Goal: Check status: Check status

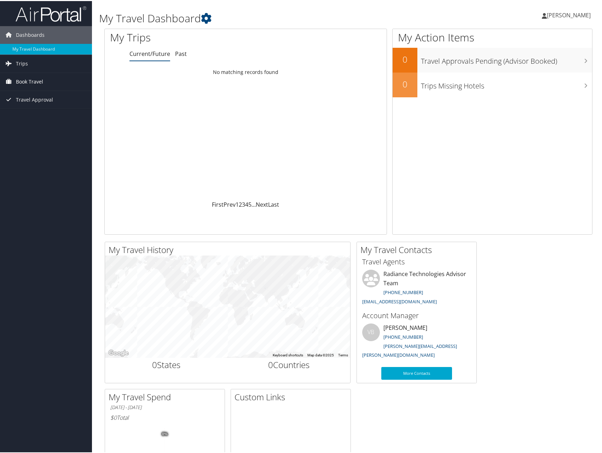
click at [41, 80] on span "Book Travel" at bounding box center [29, 81] width 27 height 18
click at [53, 94] on link "Agent Booking Request" at bounding box center [46, 95] width 92 height 11
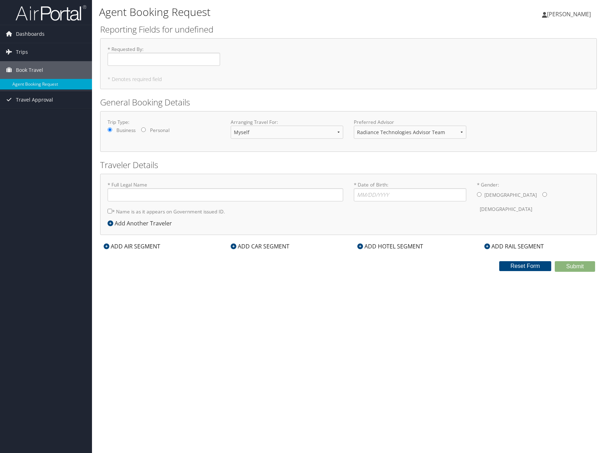
type input "Jesse Ben Forsmann"
click at [45, 96] on link "Approval Request (Beta)" at bounding box center [46, 95] width 92 height 11
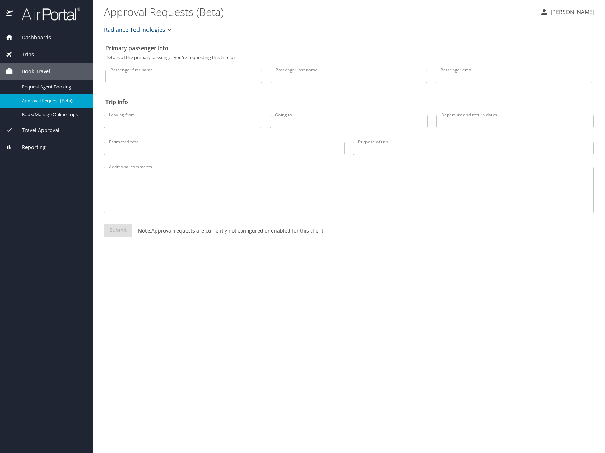
click at [50, 131] on span "Travel Approval" at bounding box center [36, 130] width 46 height 8
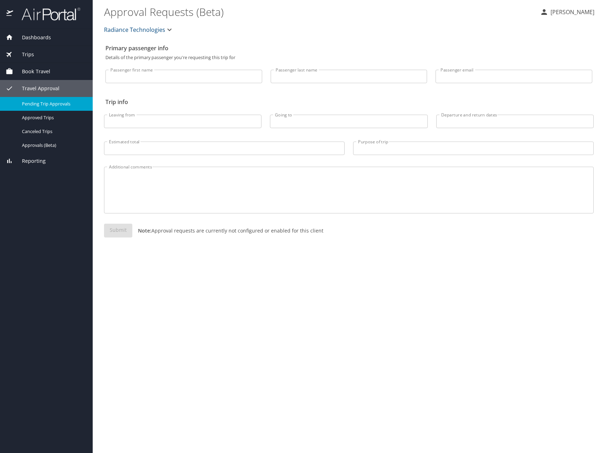
click at [53, 103] on span "Pending Trip Approvals" at bounding box center [53, 103] width 62 height 7
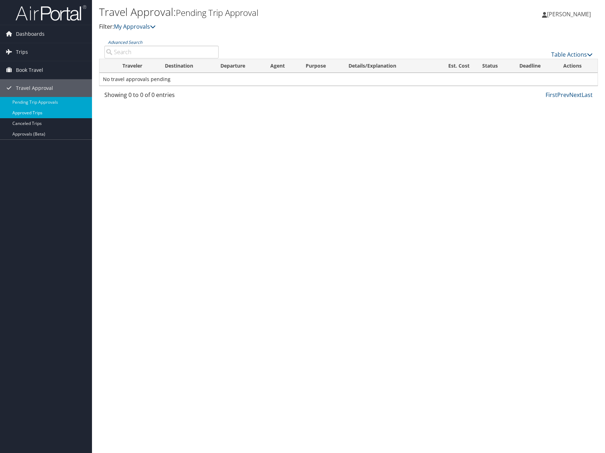
click at [38, 113] on link "Approved Trips" at bounding box center [46, 113] width 92 height 11
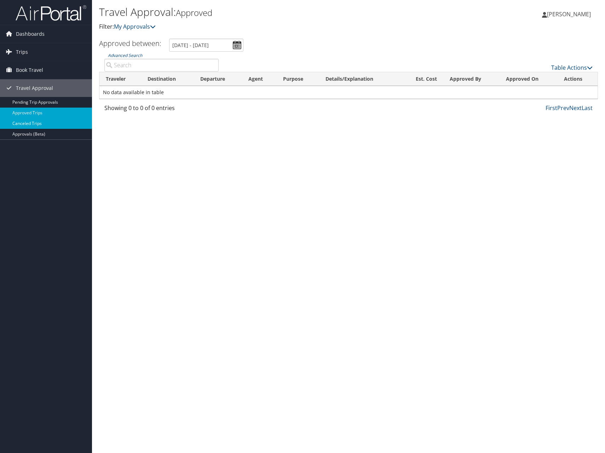
click at [33, 123] on link "Canceled Trips" at bounding box center [46, 123] width 92 height 11
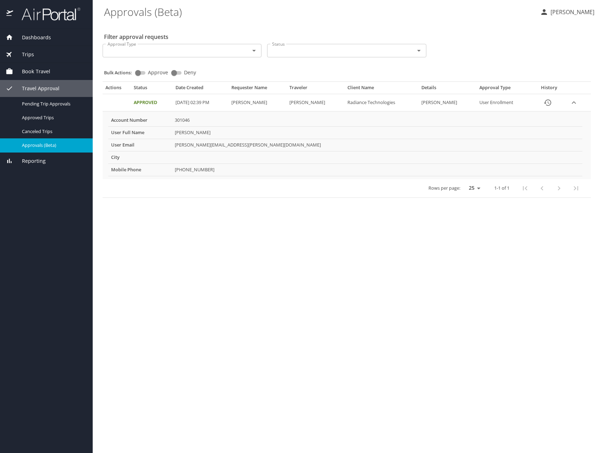
click at [30, 163] on span "Reporting" at bounding box center [29, 161] width 33 height 8
